Goal: Book appointment/travel/reservation

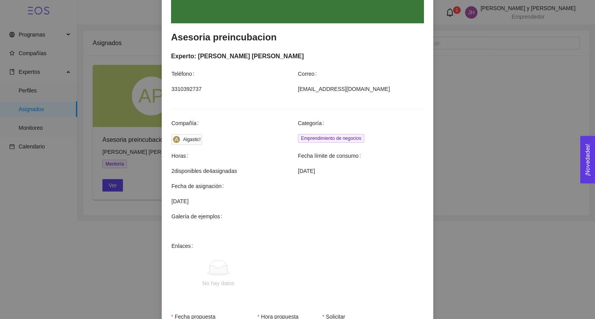
scroll to position [205, 0]
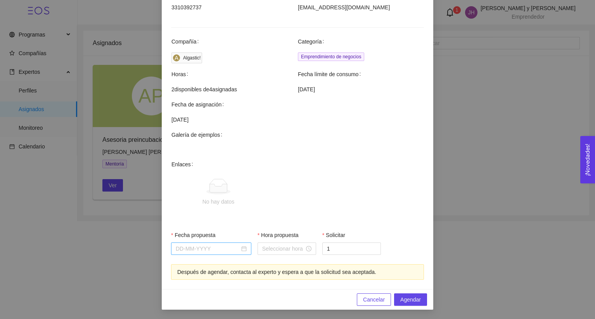
click at [195, 246] on input "Fecha propuesta" at bounding box center [208, 248] width 64 height 9
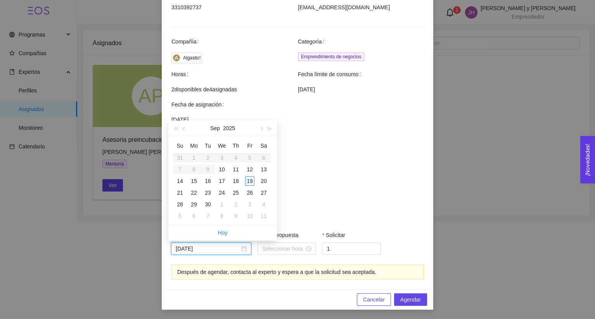
type input "[DATE]"
click at [251, 182] on div "19" at bounding box center [249, 180] width 9 height 9
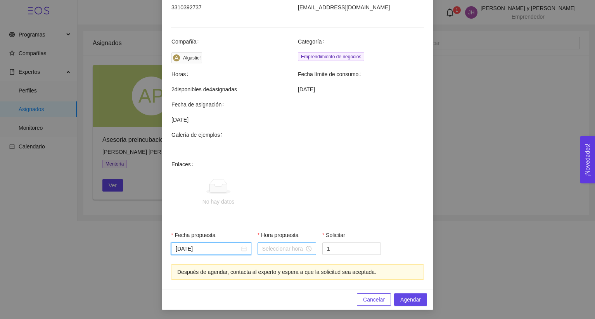
click at [283, 252] on input "Hora propuesta" at bounding box center [283, 248] width 42 height 9
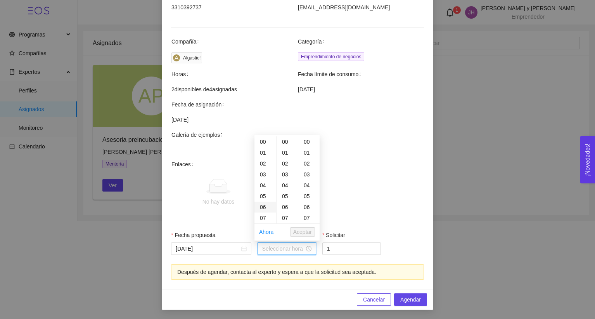
click at [266, 204] on div "06" at bounding box center [266, 206] width 22 height 11
type input "06:00:00"
click at [308, 235] on span "Aceptar" at bounding box center [302, 231] width 19 height 9
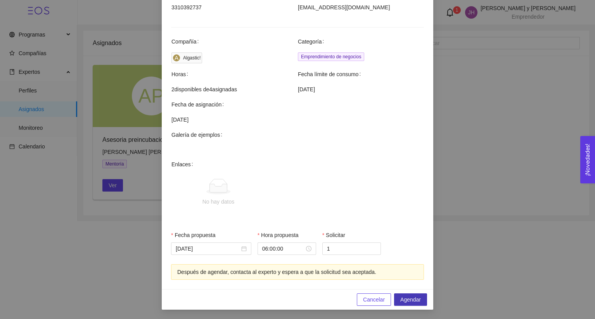
click at [416, 299] on span "Agendar" at bounding box center [410, 299] width 21 height 9
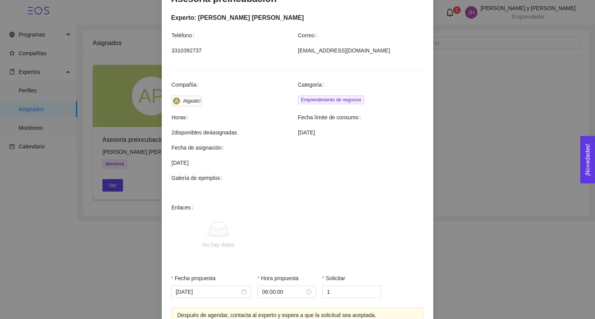
scroll to position [190, 0]
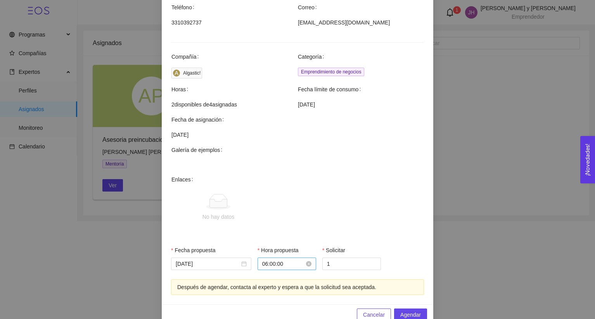
click at [287, 260] on input "06:00:00" at bounding box center [283, 263] width 42 height 9
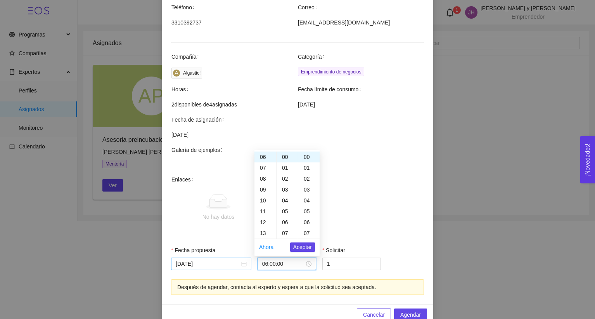
click at [198, 258] on div "[DATE]" at bounding box center [211, 263] width 80 height 12
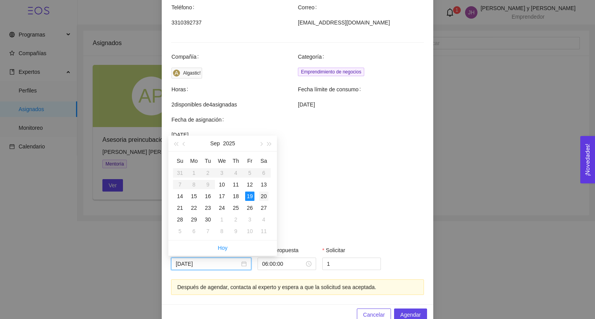
type input "[DATE]"
click at [263, 193] on div "20" at bounding box center [263, 195] width 9 height 9
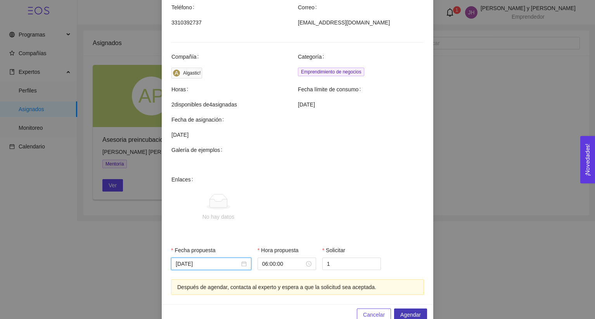
click at [408, 315] on span "Agendar" at bounding box center [410, 314] width 21 height 9
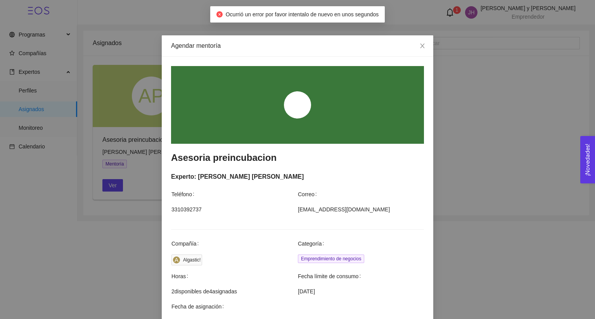
scroll to position [0, 0]
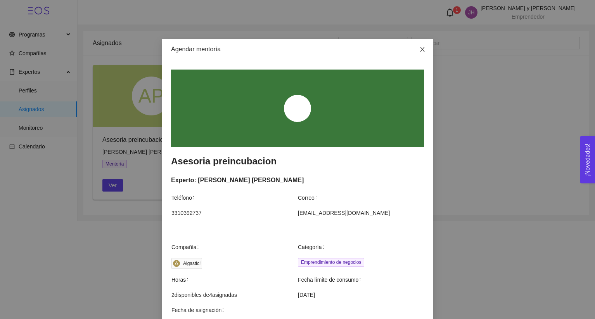
click at [423, 45] on span "Close" at bounding box center [423, 50] width 22 height 22
